Goal: Information Seeking & Learning: Learn about a topic

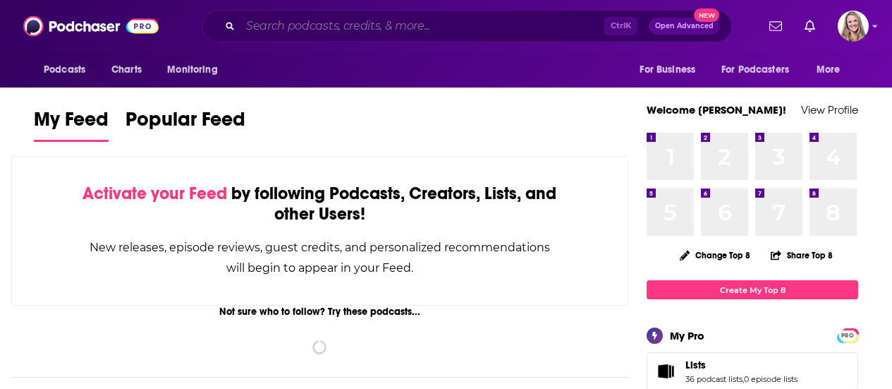
click at [264, 35] on input "Search podcasts, credits, & more..." at bounding box center [423, 26] width 364 height 23
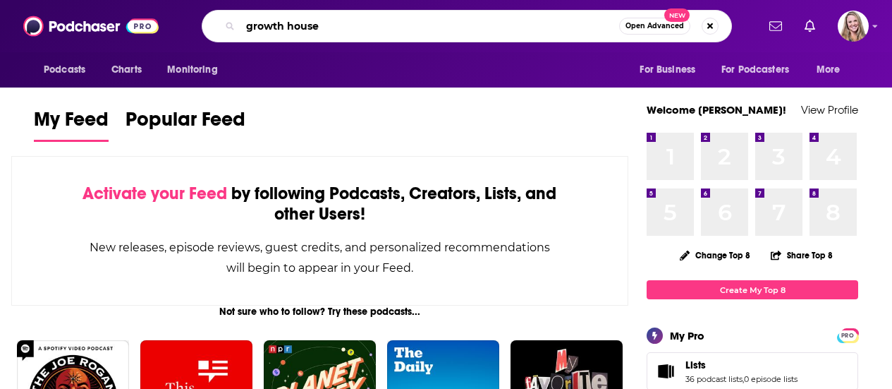
type input "growth house"
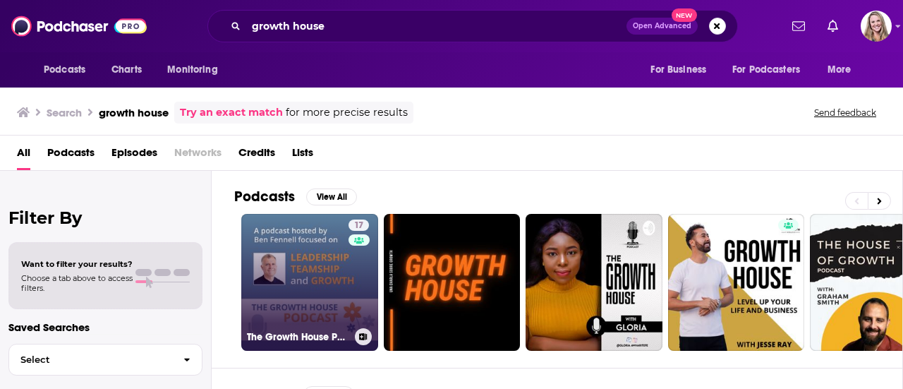
click at [307, 281] on link "17 The Growth House Podcast" at bounding box center [309, 282] width 137 height 137
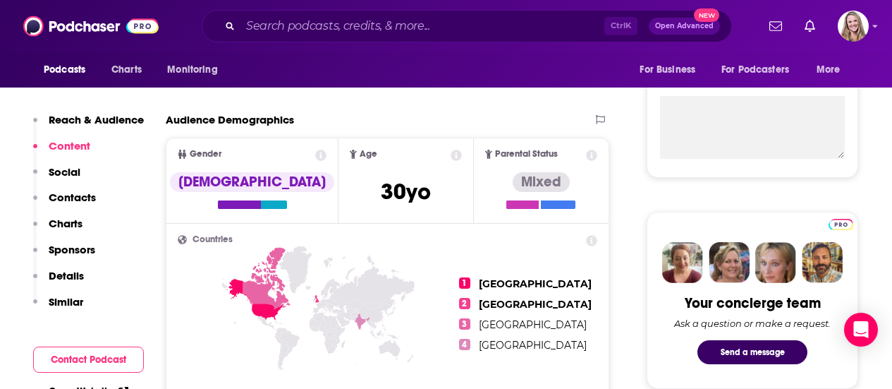
scroll to position [353, 0]
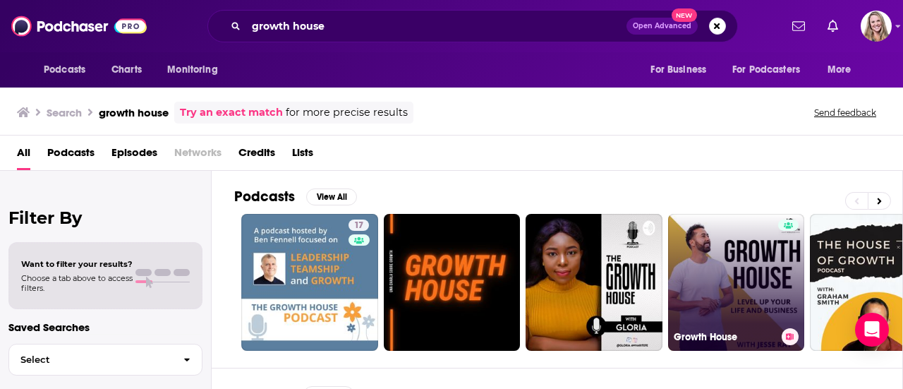
click at [716, 258] on link "Growth House" at bounding box center [736, 282] width 137 height 137
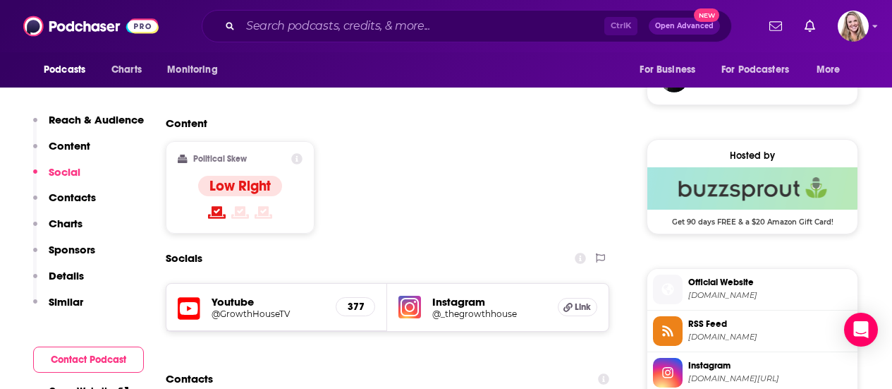
scroll to position [1129, 0]
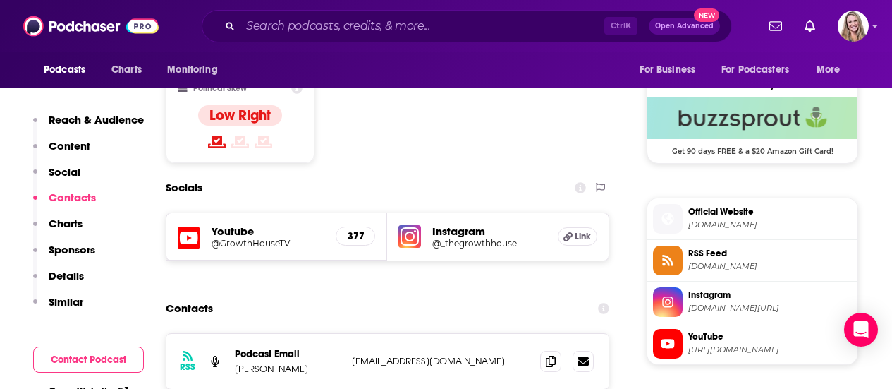
click at [739, 222] on span "[DOMAIN_NAME]" at bounding box center [771, 224] width 164 height 11
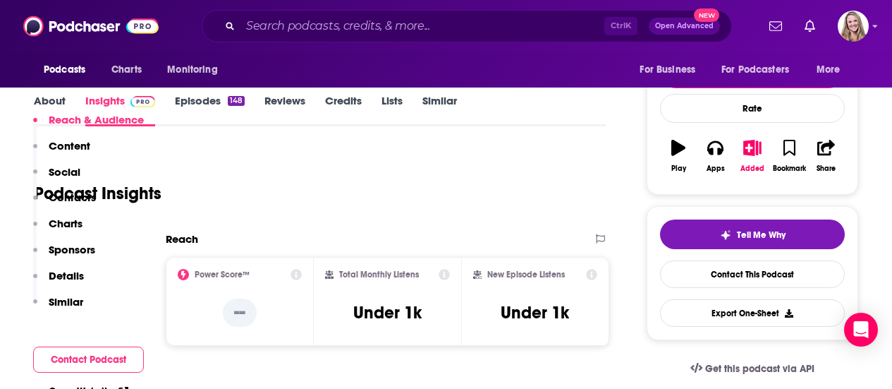
scroll to position [282, 0]
